Goal: Task Accomplishment & Management: Complete application form

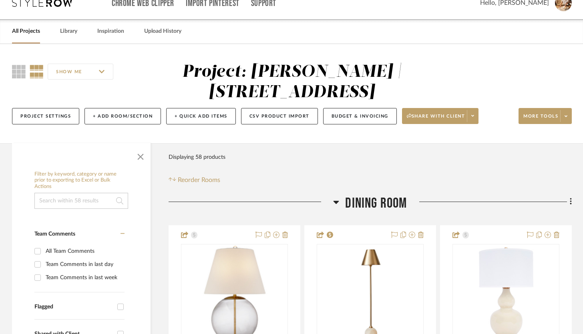
scroll to position [89, 0]
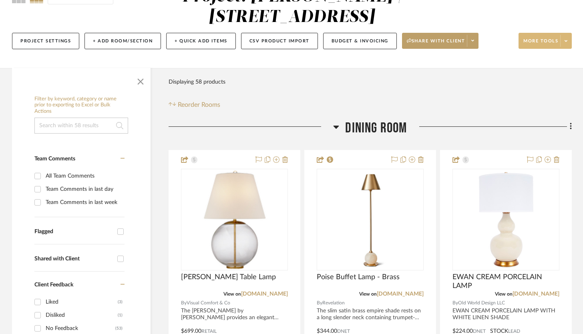
click at [565, 45] on span at bounding box center [565, 41] width 11 height 12
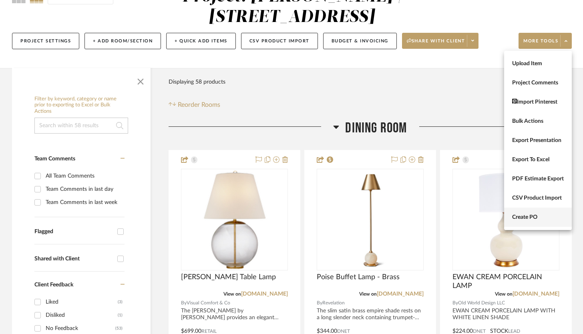
click at [540, 219] on span "Create PO" at bounding box center [538, 217] width 52 height 7
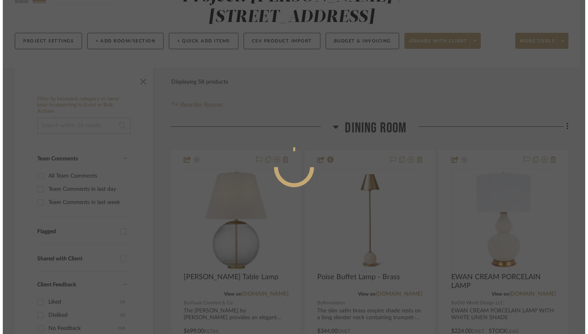
scroll to position [0, 0]
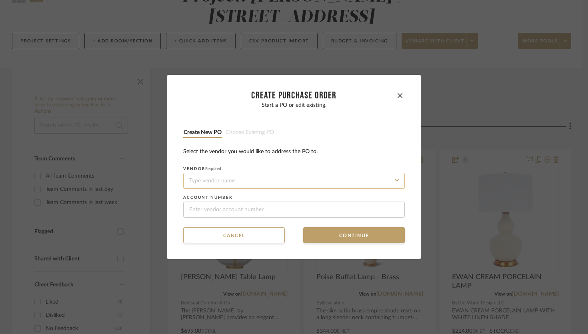
click at [279, 184] on input at bounding box center [294, 181] width 222 height 16
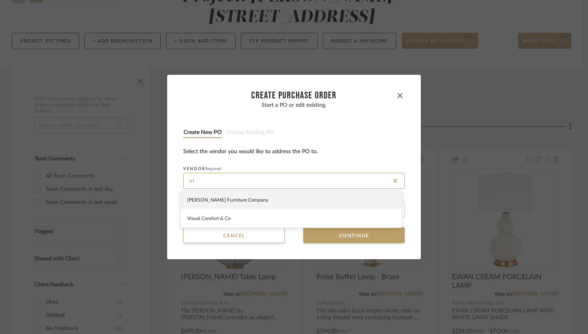
type input "o"
type input "Old World Designs"
click at [281, 199] on span "Click to add "Old World Designs" as a new Vendor" at bounding box center [239, 200] width 105 height 5
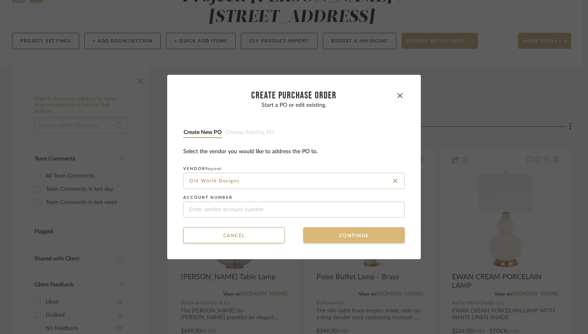
click at [341, 237] on button "Continue" at bounding box center [354, 235] width 102 height 16
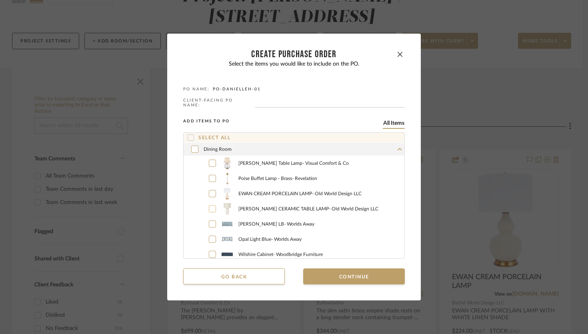
click at [205, 207] on label "[PERSON_NAME] CERAMIC TABLE LAMP - Old World Design LLC" at bounding box center [302, 209] width 203 height 12
click at [373, 276] on button "Continue" at bounding box center [354, 277] width 102 height 16
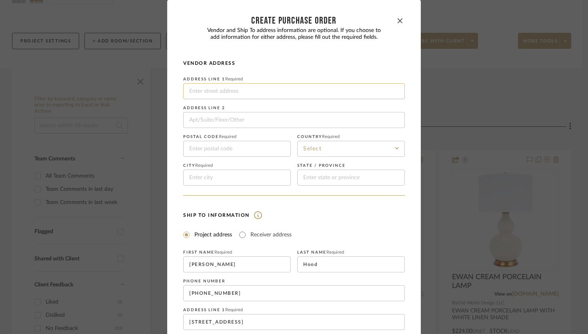
click at [218, 93] on input at bounding box center [294, 91] width 222 height 16
paste input "[STREET_ADDRESS]"
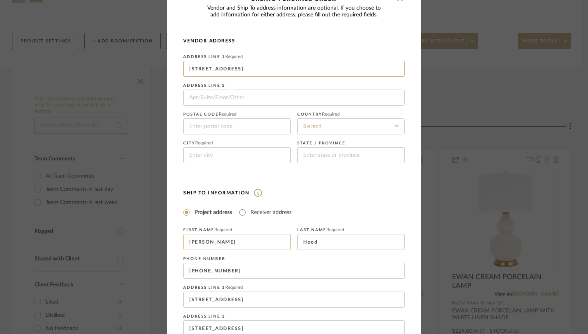
scroll to position [42, 0]
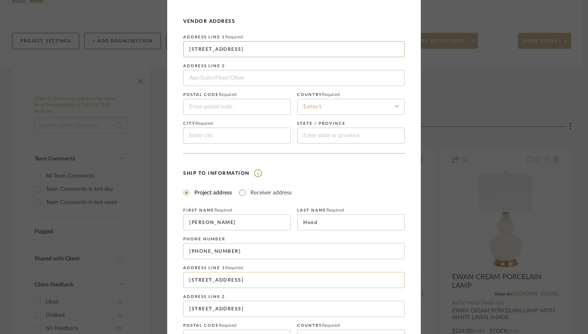
type input "[STREET_ADDRESS]"
drag, startPoint x: 241, startPoint y: 278, endPoint x: 184, endPoint y: 274, distance: 56.6
click at [184, 274] on input "[STREET_ADDRESS]" at bounding box center [294, 280] width 222 height 16
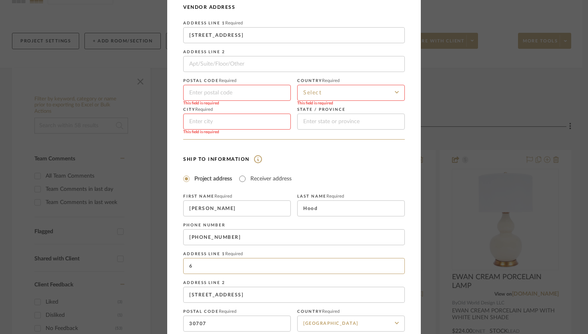
type input "[STREET_ADDRESS]"
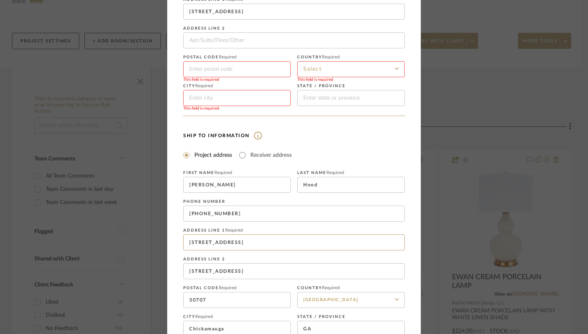
scroll to position [80, 0]
drag, startPoint x: 254, startPoint y: 273, endPoint x: 181, endPoint y: 265, distance: 73.3
click at [183, 265] on input "[STREET_ADDRESS]" at bounding box center [294, 271] width 222 height 16
type input "Apt. 1706"
click at [225, 298] on input "30707" at bounding box center [237, 300] width 108 height 16
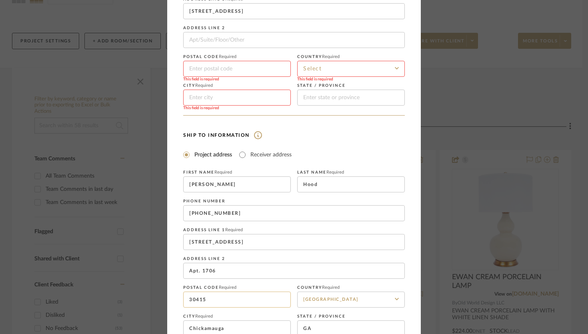
scroll to position [114, 0]
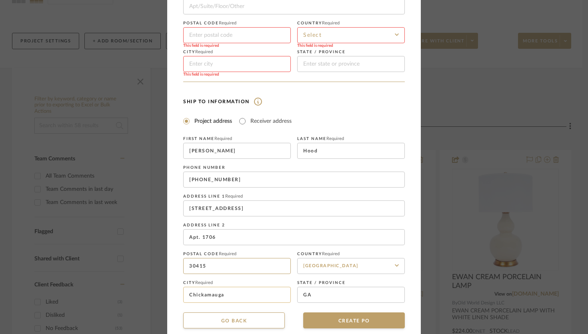
type input "30415"
drag, startPoint x: 249, startPoint y: 299, endPoint x: 179, endPoint y: 291, distance: 71.3
click at [179, 291] on dialog-content "CREATE Purchase order Vendor and Ship To address information are optional. If y…" at bounding box center [294, 115] width 254 height 458
type input "Chattanooga"
click at [313, 294] on input "GA" at bounding box center [351, 295] width 108 height 16
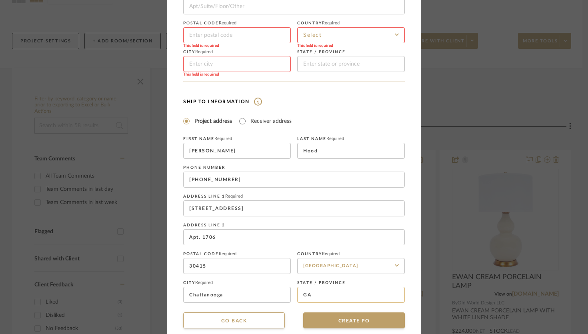
type input "G"
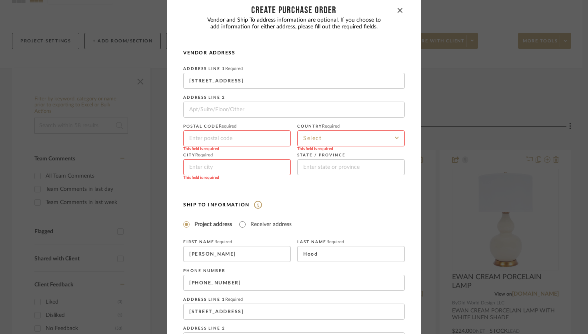
scroll to position [3, 0]
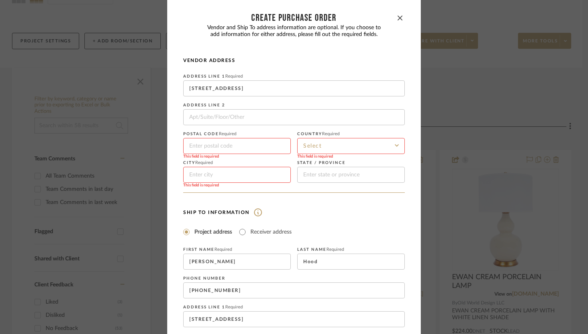
type input "TN"
click at [336, 145] on input at bounding box center [351, 146] width 108 height 16
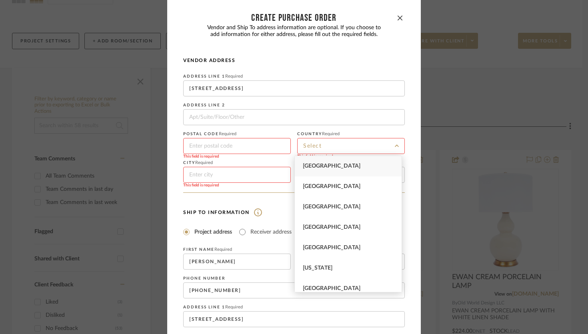
click at [331, 170] on div "[GEOGRAPHIC_DATA]" at bounding box center [348, 166] width 107 height 20
type input "[GEOGRAPHIC_DATA]"
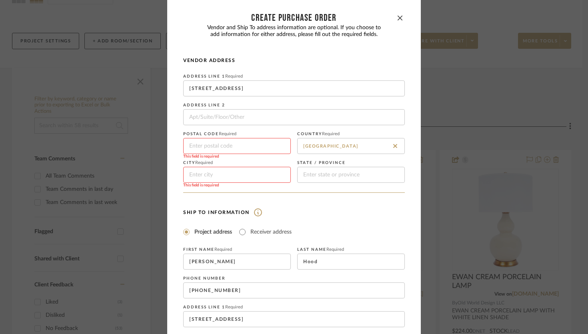
click at [206, 171] on input at bounding box center [237, 175] width 108 height 16
type input "[GEOGRAPHIC_DATA]"
click at [358, 166] on fieldset "State / province" at bounding box center [351, 172] width 108 height 22
click at [356, 174] on input at bounding box center [351, 175] width 108 height 16
type input "[GEOGRAPHIC_DATA]"
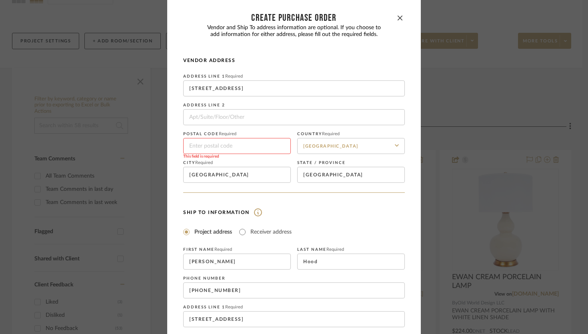
click at [225, 143] on input at bounding box center [237, 146] width 108 height 16
paste input "75207"
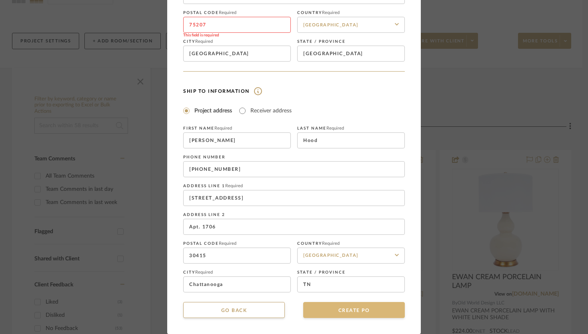
type input "75207"
click at [347, 313] on button "CREATE PO" at bounding box center [354, 310] width 102 height 16
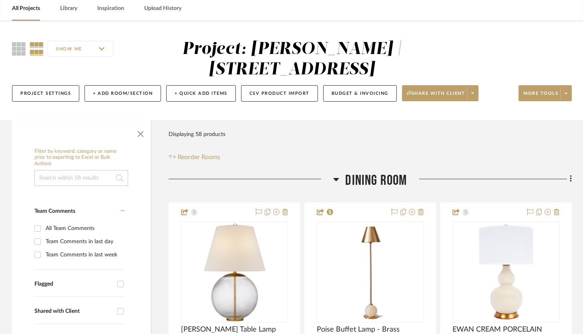
scroll to position [29, 0]
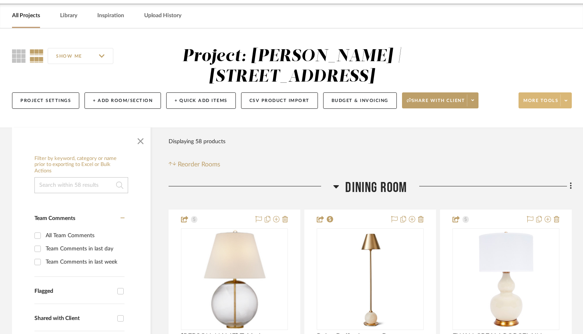
click at [571, 105] on span at bounding box center [565, 100] width 11 height 12
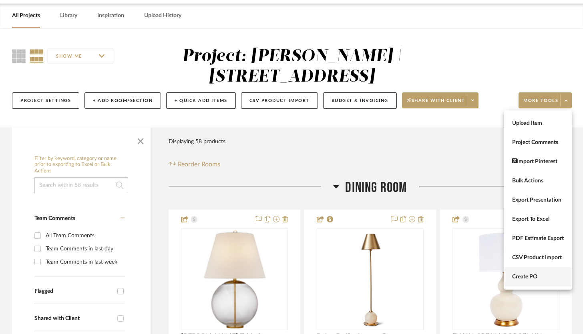
click at [537, 279] on span "Create PO" at bounding box center [538, 277] width 52 height 7
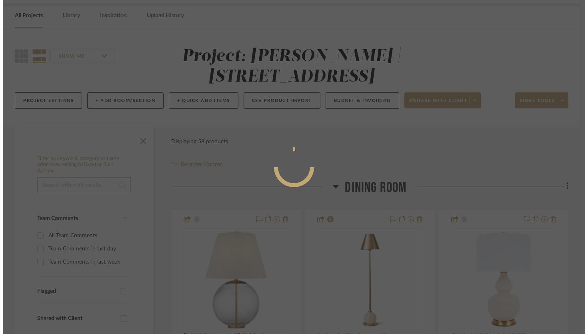
scroll to position [0, 0]
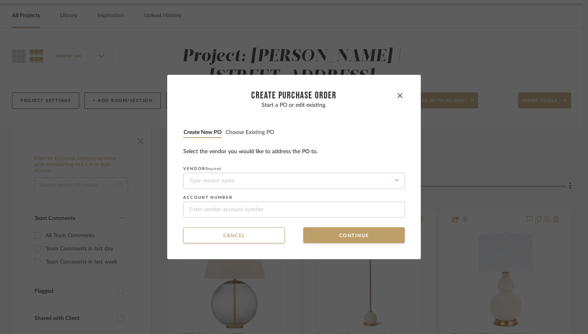
click at [256, 131] on button "Choose existing PO" at bounding box center [249, 133] width 49 height 8
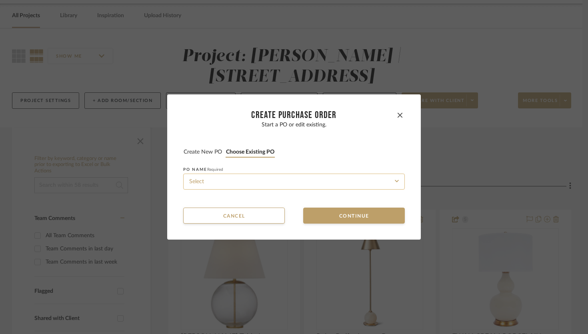
click at [240, 185] on input at bounding box center [294, 182] width 222 height 16
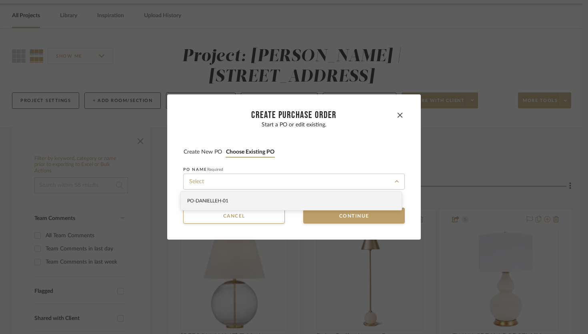
click at [236, 201] on div "PO-DANIELLEH-01" at bounding box center [291, 201] width 221 height 18
type input "PO-DANIELLEH-01"
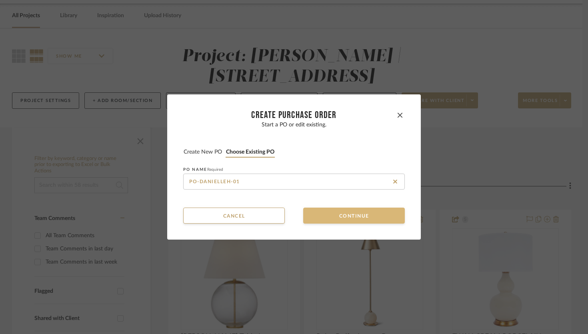
click at [346, 219] on button "Continue" at bounding box center [354, 216] width 102 height 16
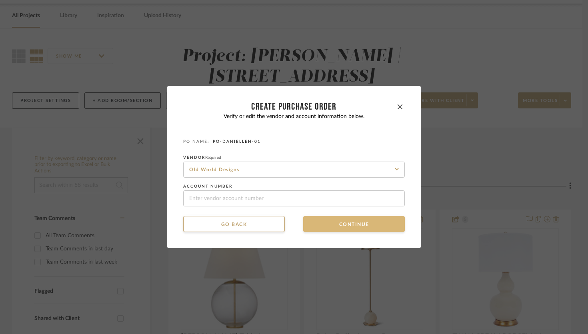
click at [353, 226] on button "Continue" at bounding box center [354, 224] width 102 height 16
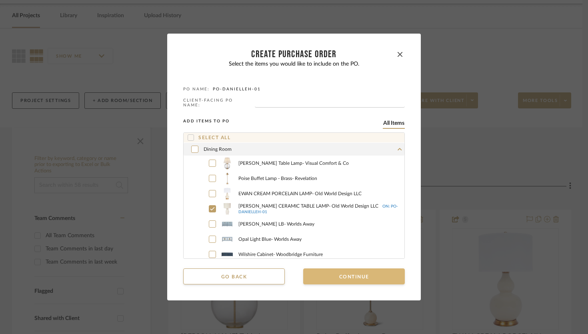
click at [357, 273] on button "Continue" at bounding box center [354, 277] width 102 height 16
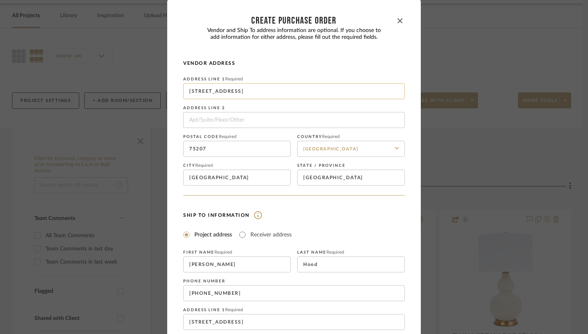
click at [242, 89] on input "[STREET_ADDRESS]" at bounding box center [294, 91] width 222 height 16
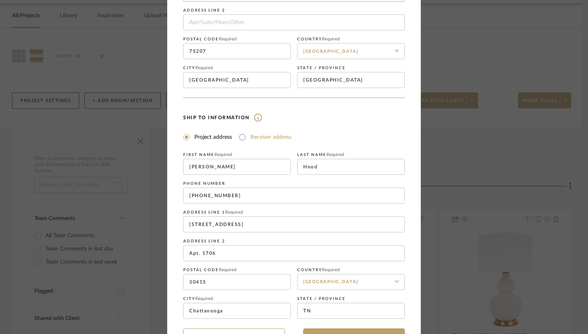
scroll to position [125, 0]
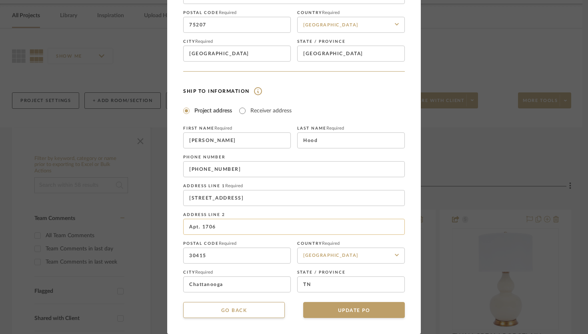
type input "[STREET_ADDRESS]"
click at [199, 225] on input "Apt. 1706" at bounding box center [294, 227] width 222 height 16
type input "Apt# 1706"
click at [351, 312] on button "UPDATE PO" at bounding box center [354, 310] width 102 height 16
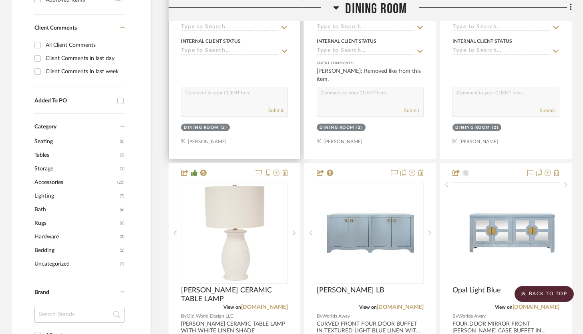
scroll to position [435, 0]
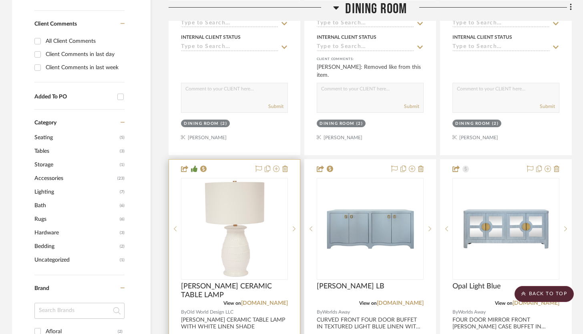
click at [237, 169] on div at bounding box center [234, 335] width 131 height 350
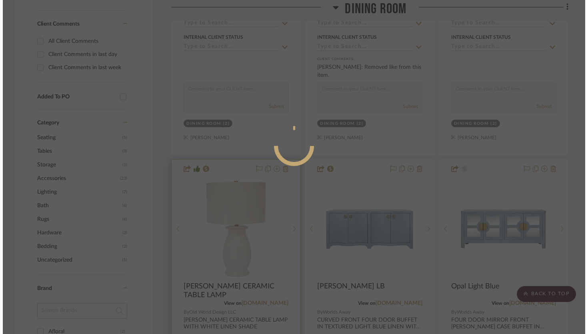
scroll to position [0, 0]
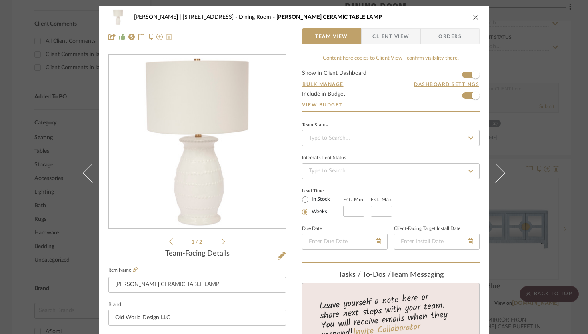
click at [441, 35] on span "Orders" at bounding box center [450, 36] width 41 height 16
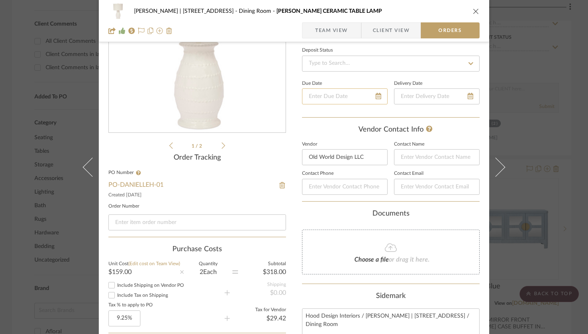
scroll to position [224, 0]
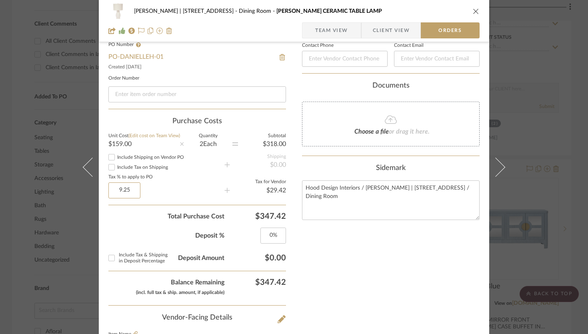
drag, startPoint x: 109, startPoint y: 190, endPoint x: 141, endPoint y: 192, distance: 32.1
click at [141, 192] on sr-operation-status-container "9.25" at bounding box center [166, 191] width 116 height 16
type input "0%"
type input "0"
type input "0%"
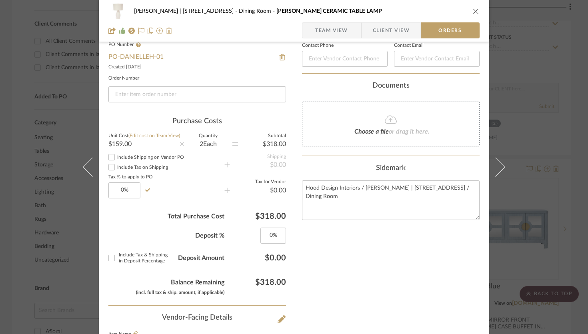
click at [482, 309] on div "[PERSON_NAME] | 349 Boot Hill Ln Dining Room [PERSON_NAME] CERAMIC TABLE LAMP T…" at bounding box center [294, 208] width 391 height 852
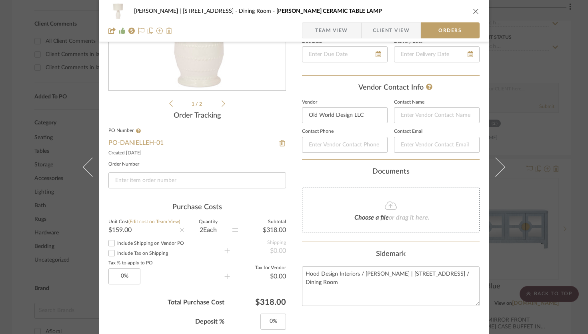
scroll to position [71, 0]
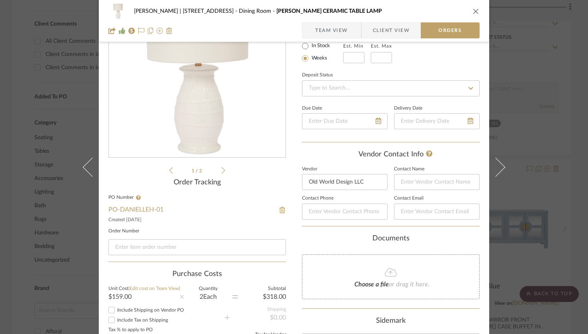
click at [454, 29] on span "Orders" at bounding box center [450, 30] width 41 height 16
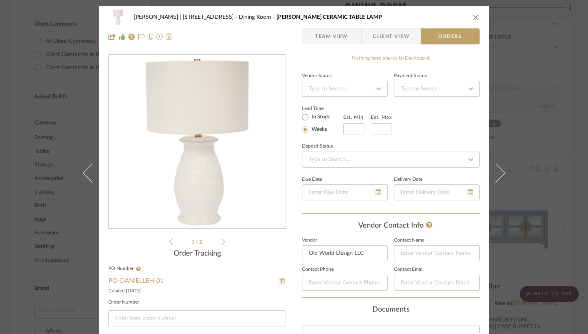
click at [473, 19] on icon "close" at bounding box center [476, 17] width 6 height 6
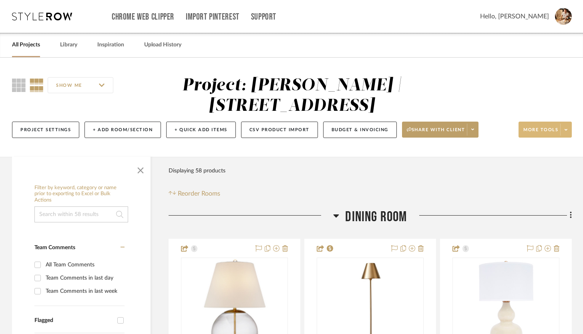
click at [568, 131] on span at bounding box center [565, 130] width 11 height 12
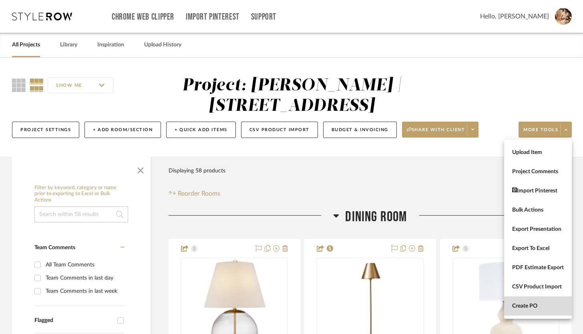
click at [538, 304] on span "Create PO" at bounding box center [538, 306] width 52 height 7
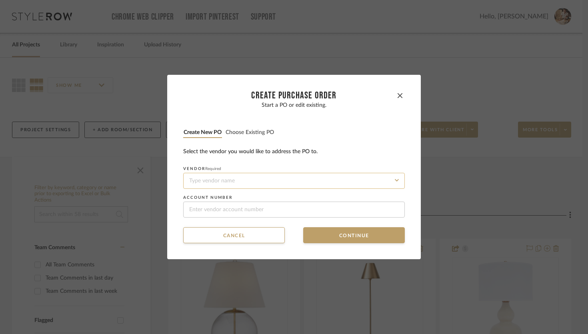
click at [320, 187] on input at bounding box center [294, 181] width 222 height 16
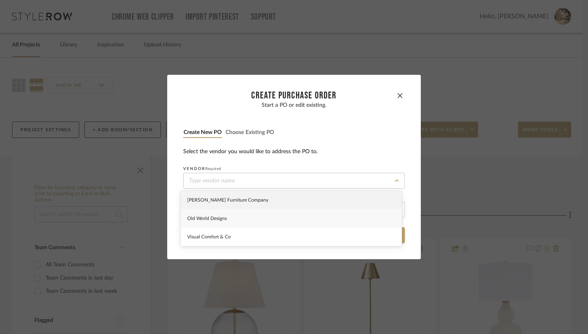
click at [279, 221] on div "Old World Designs" at bounding box center [291, 218] width 221 height 18
type input "Old World Designs"
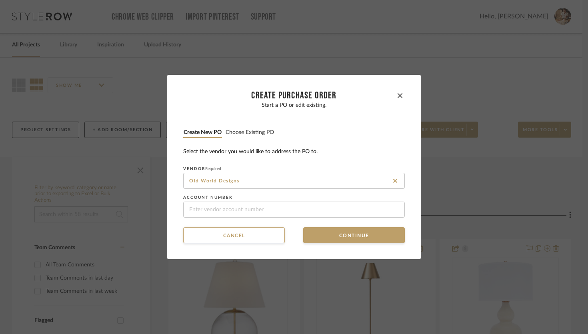
click at [256, 136] on button "Choose existing PO" at bounding box center [249, 133] width 49 height 8
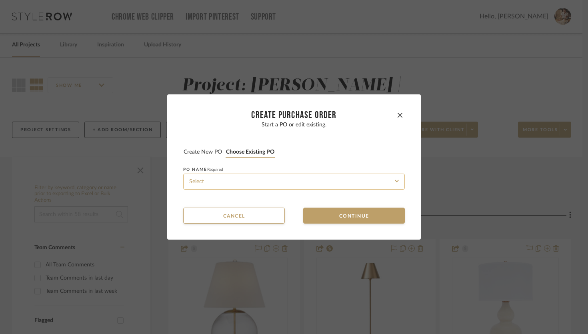
click at [241, 188] on input at bounding box center [294, 182] width 222 height 16
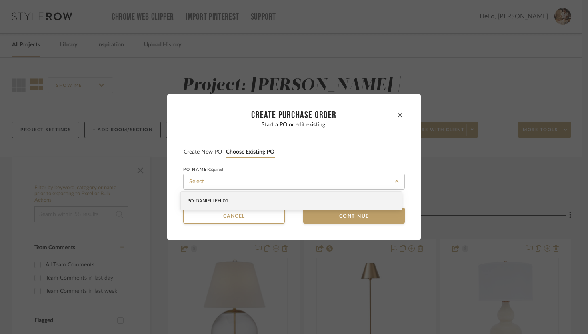
click at [239, 201] on div "PO-DANIELLEH-01" at bounding box center [291, 201] width 221 height 18
type input "PO-DANIELLEH-01"
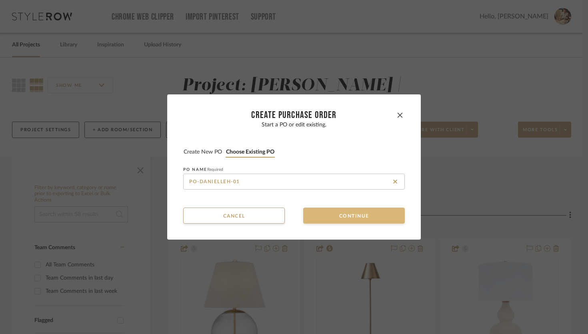
click at [350, 217] on button "Continue" at bounding box center [354, 216] width 102 height 16
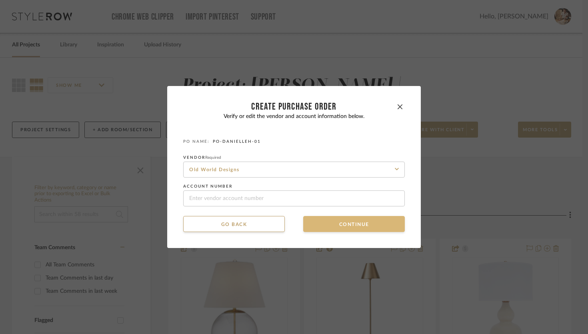
click at [351, 225] on button "Continue" at bounding box center [354, 224] width 102 height 16
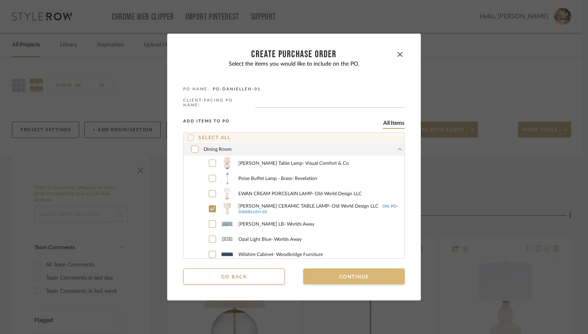
click at [354, 277] on button "Continue" at bounding box center [354, 277] width 102 height 16
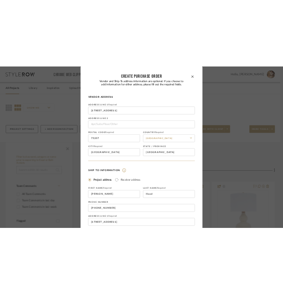
scroll to position [125, 0]
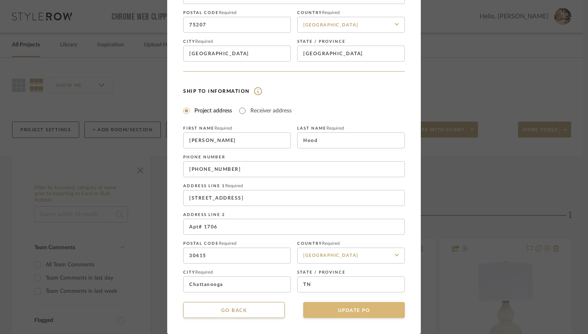
click at [357, 310] on button "UPDATE PO" at bounding box center [354, 310] width 102 height 16
